Goal: Navigation & Orientation: Find specific page/section

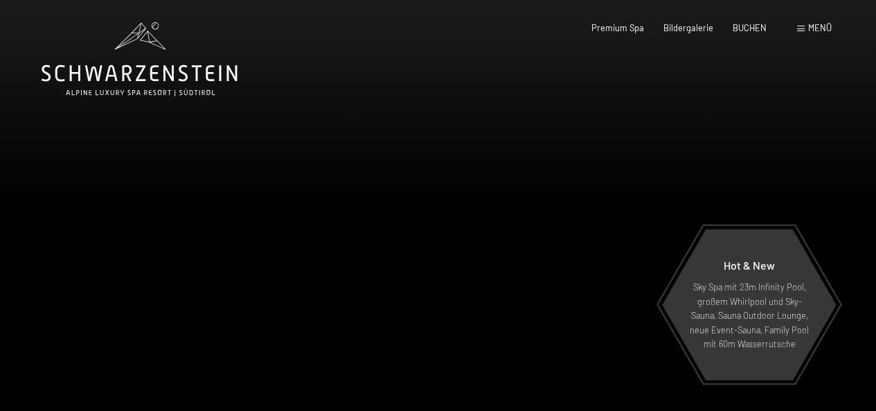
click at [822, 27] on span "Menü" at bounding box center [820, 27] width 24 height 11
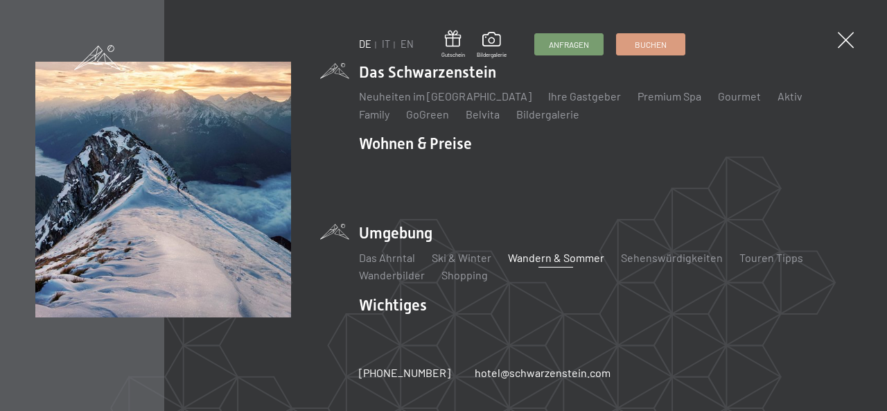
click at [542, 251] on link "Wandern & Sommer" at bounding box center [556, 257] width 96 height 13
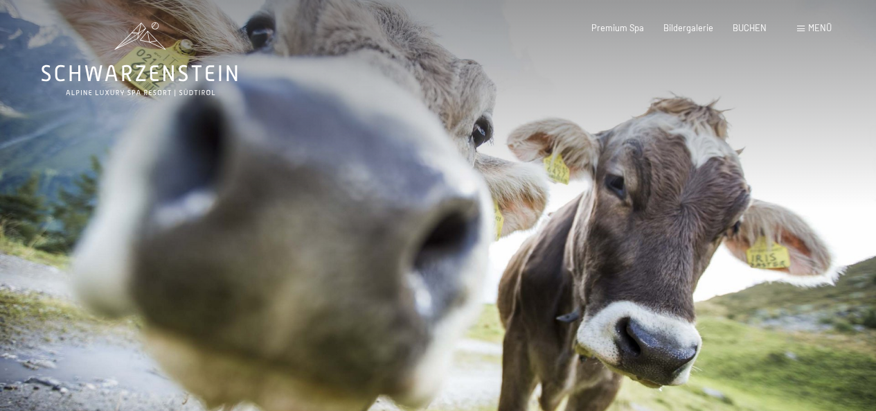
click at [741, 207] on div at bounding box center [657, 225] width 438 height 450
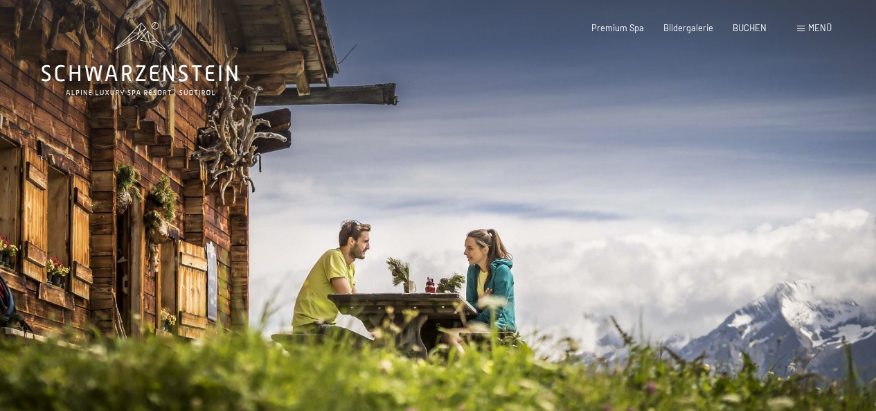
click at [741, 207] on div at bounding box center [657, 225] width 438 height 450
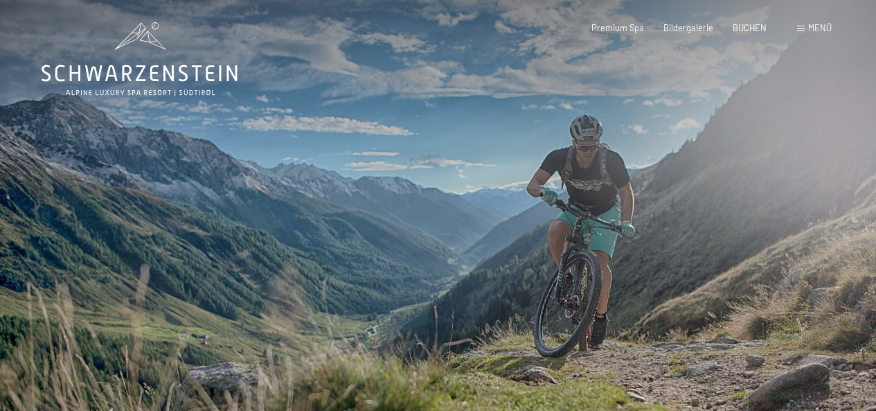
click at [741, 207] on div at bounding box center [657, 225] width 438 height 450
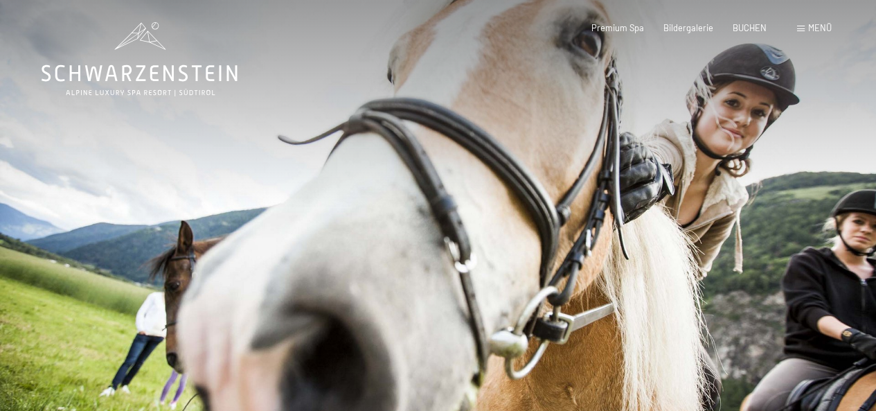
click at [741, 207] on div at bounding box center [657, 225] width 438 height 450
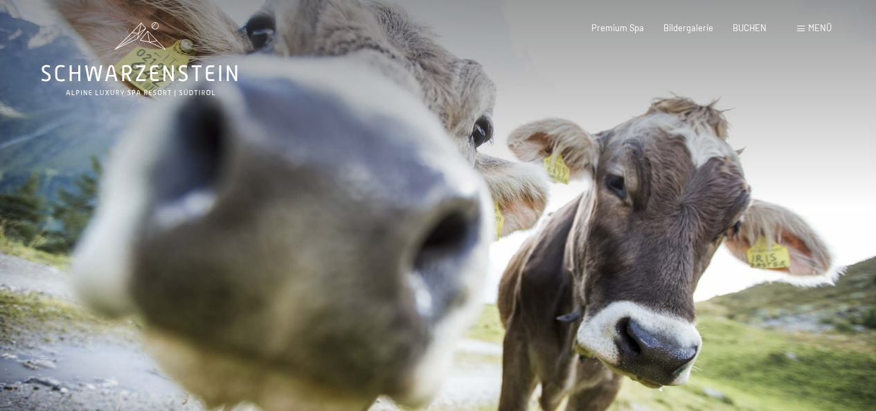
click at [741, 207] on div at bounding box center [657, 225] width 438 height 450
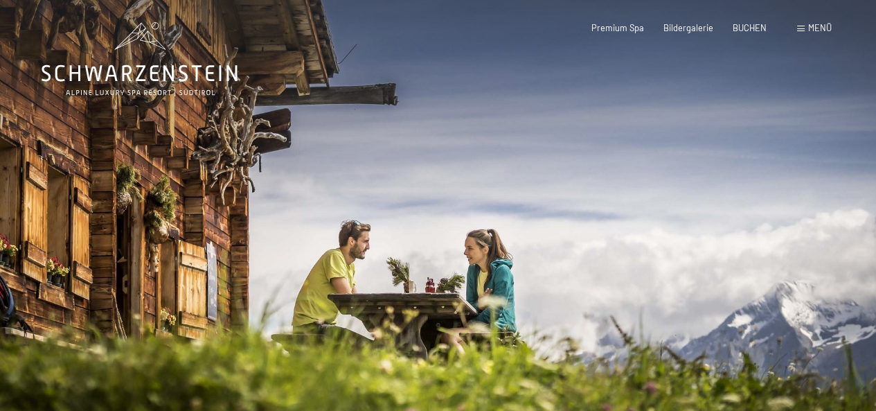
click at [741, 207] on div at bounding box center [657, 225] width 438 height 450
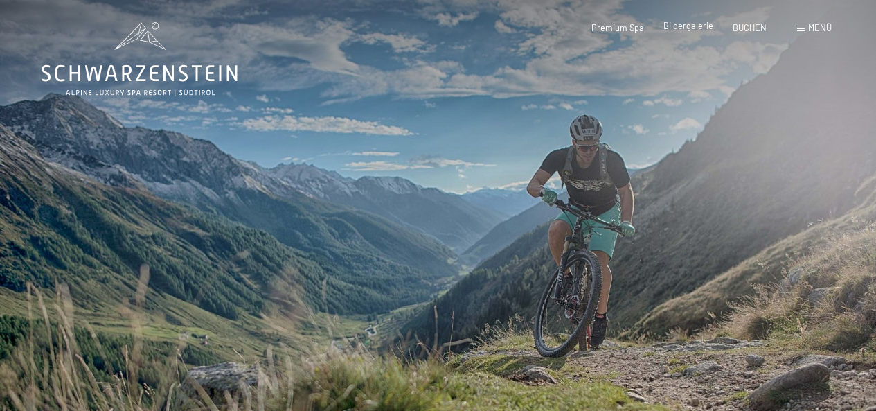
click at [691, 27] on span "Bildergalerie" at bounding box center [689, 25] width 50 height 11
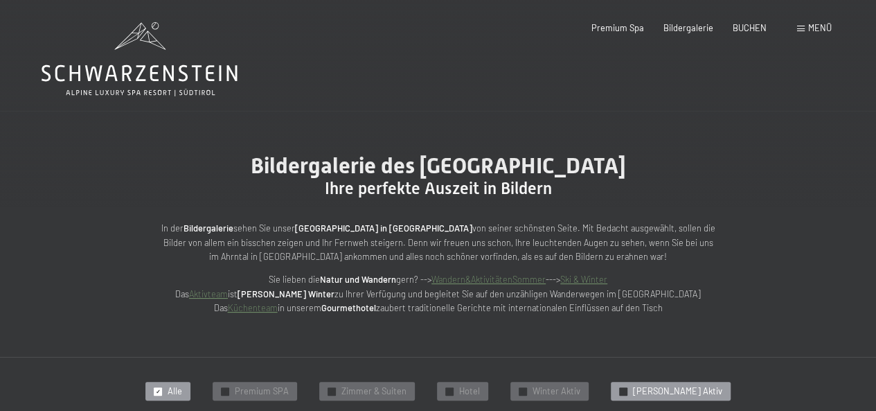
click at [626, 390] on span "✓" at bounding box center [623, 391] width 5 height 8
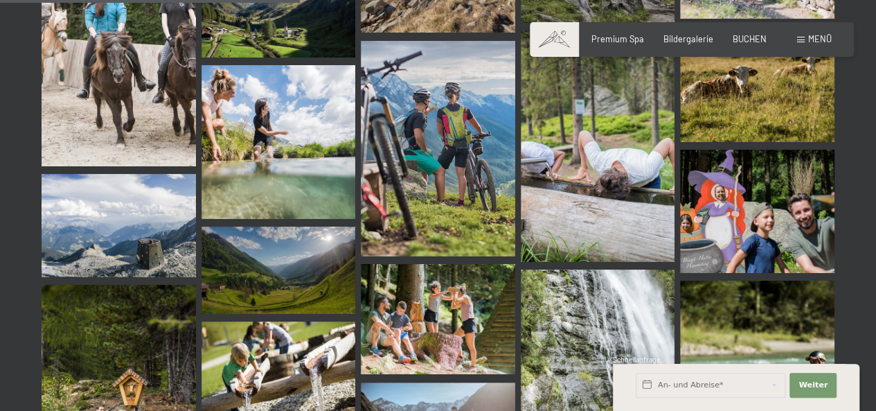
scroll to position [1089, 0]
